Goal: Task Accomplishment & Management: Complete application form

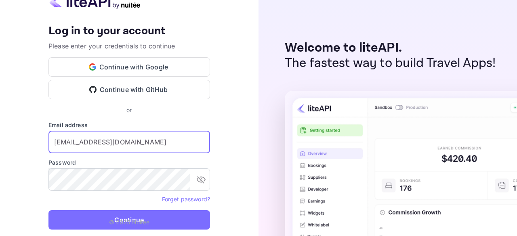
click at [134, 146] on input "[EMAIL_ADDRESS][DOMAIN_NAME]" at bounding box center [130, 142] width 162 height 23
paste input "[EMAIL_ADDRESS]"
type input "[EMAIL_ADDRESS][DOMAIN_NAME]"
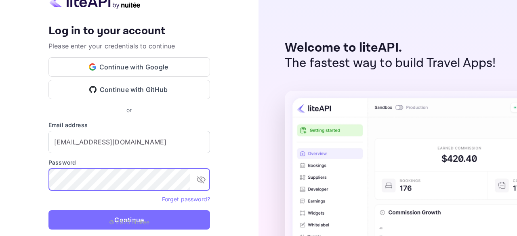
click at [33, 188] on div "Your account has been created successfully, a confirmation link has been sent t…" at bounding box center [129, 118] width 259 height 236
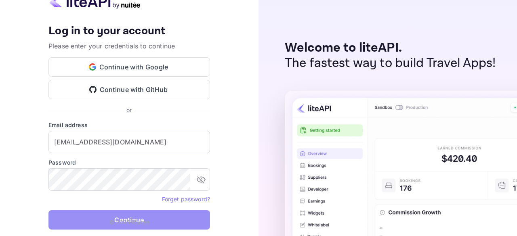
click at [89, 218] on button "Continue" at bounding box center [130, 220] width 162 height 19
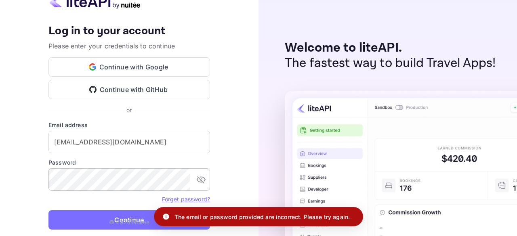
click at [202, 181] on icon "toggle password visibility" at bounding box center [201, 180] width 9 height 7
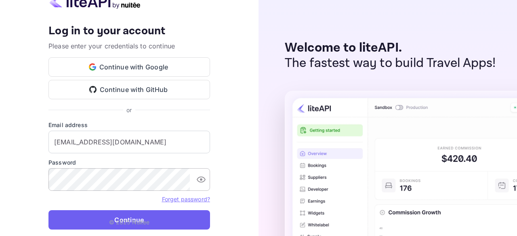
click at [128, 217] on button "Continue" at bounding box center [130, 220] width 162 height 19
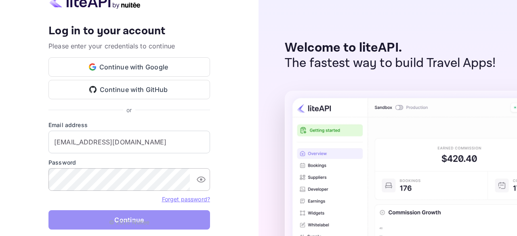
click at [164, 214] on button "Continue" at bounding box center [130, 220] width 162 height 19
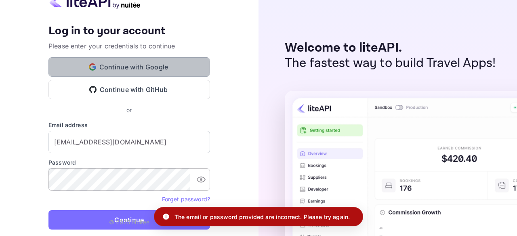
click at [144, 61] on button "Continue with Google" at bounding box center [130, 66] width 162 height 19
